Goal: Navigation & Orientation: Find specific page/section

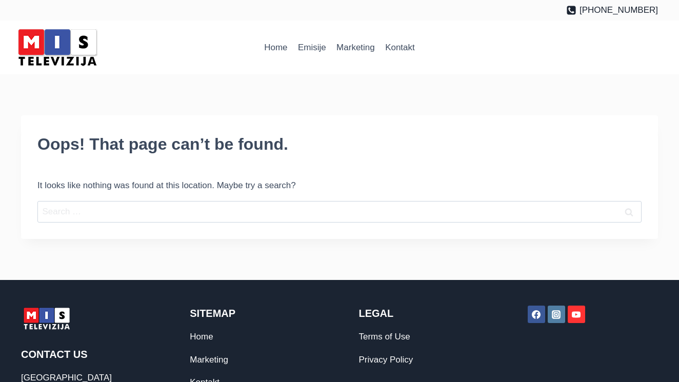
click at [75, 40] on img at bounding box center [57, 48] width 87 height 44
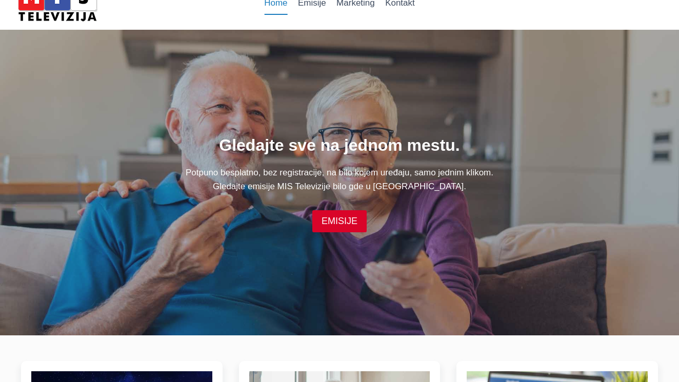
scroll to position [43, 0]
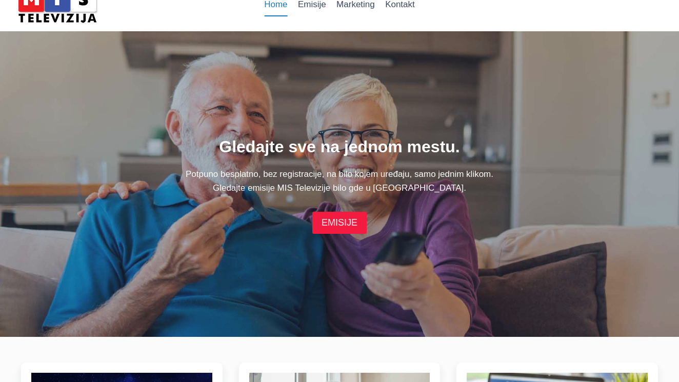
click at [346, 222] on link "EMISIJE" at bounding box center [339, 223] width 54 height 22
